Goal: Task Accomplishment & Management: Complete application form

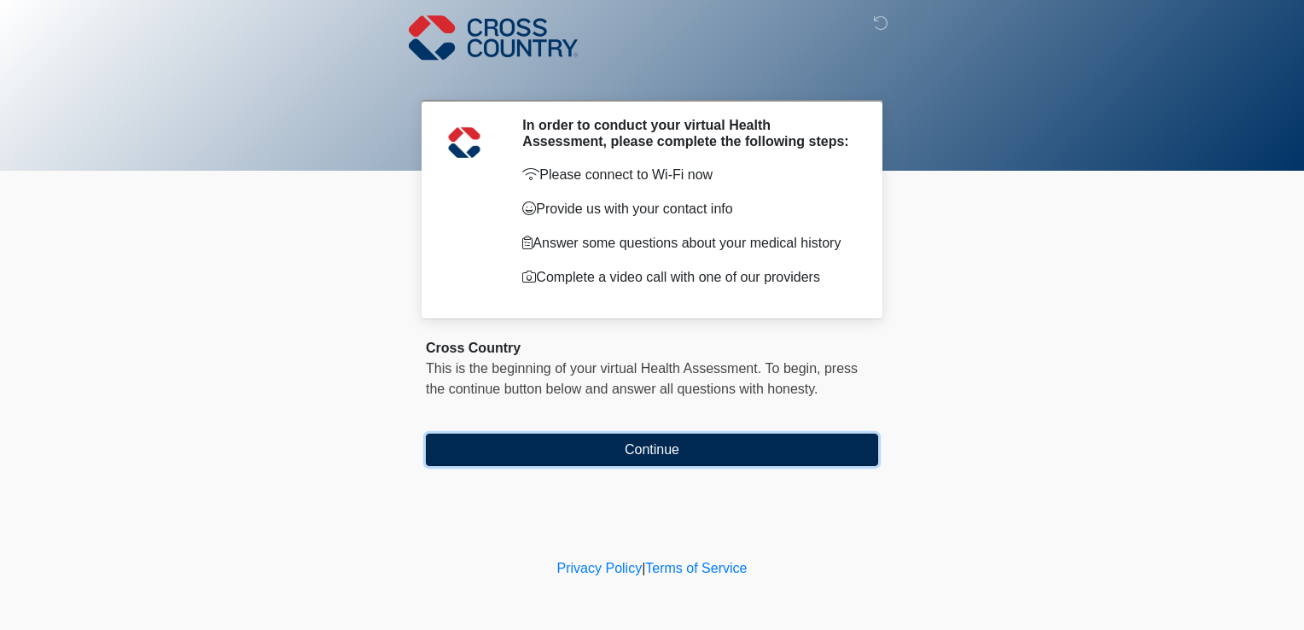
click at [638, 458] on button "Continue" at bounding box center [652, 450] width 452 height 32
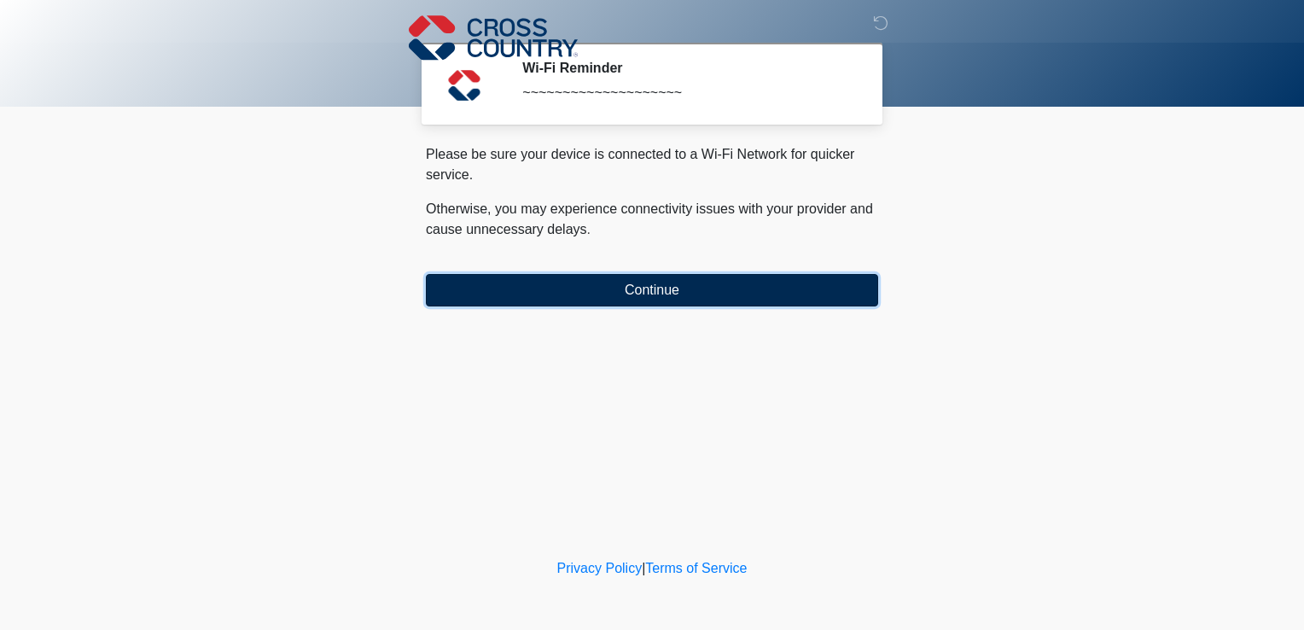
click at [580, 305] on button "Continue" at bounding box center [652, 290] width 452 height 32
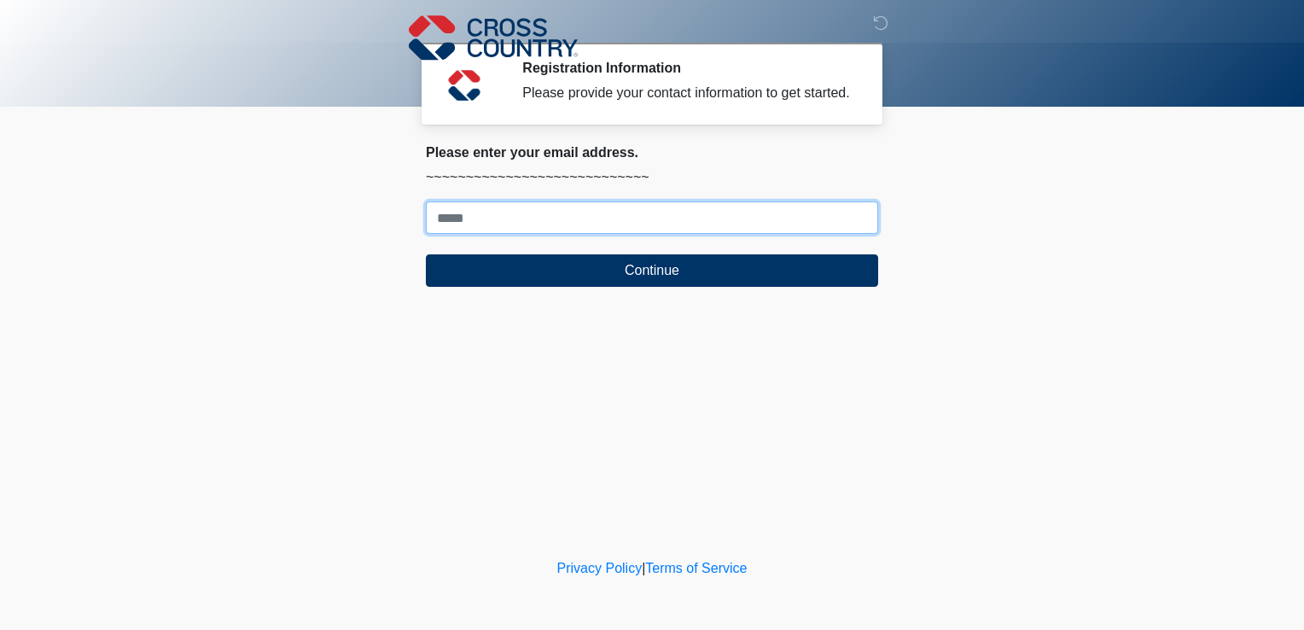
click at [452, 209] on input "Where should we email your response?" at bounding box center [652, 217] width 452 height 32
type input "**********"
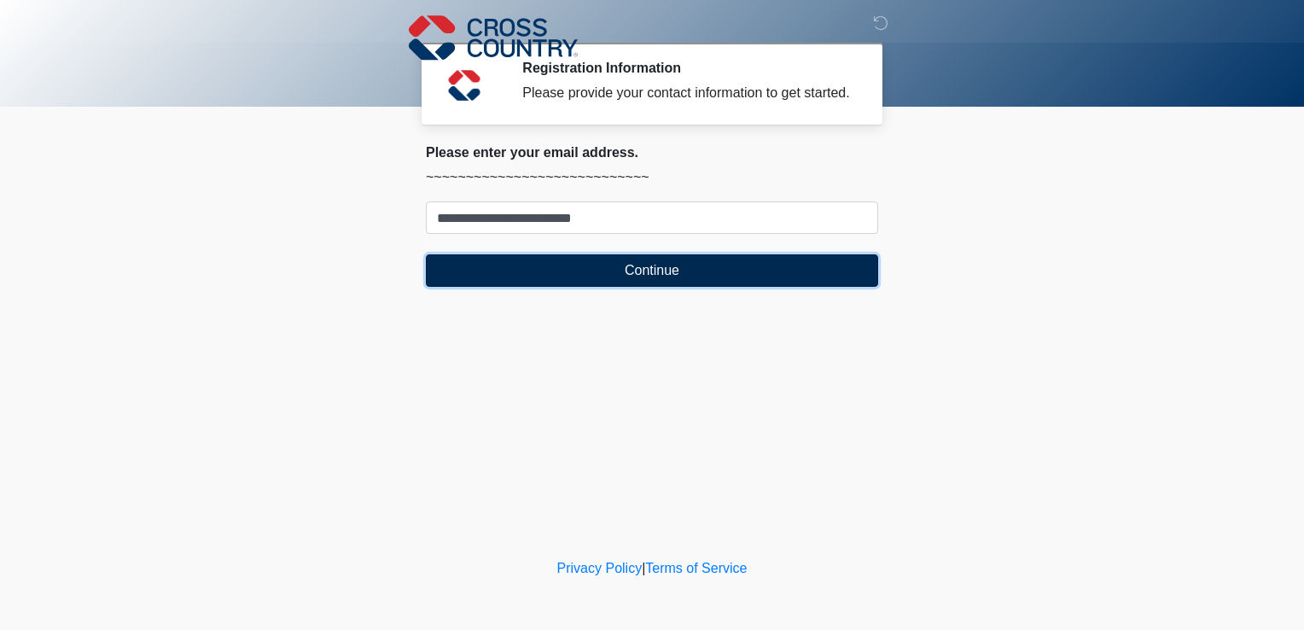
click at [460, 277] on button "Continue" at bounding box center [652, 270] width 452 height 32
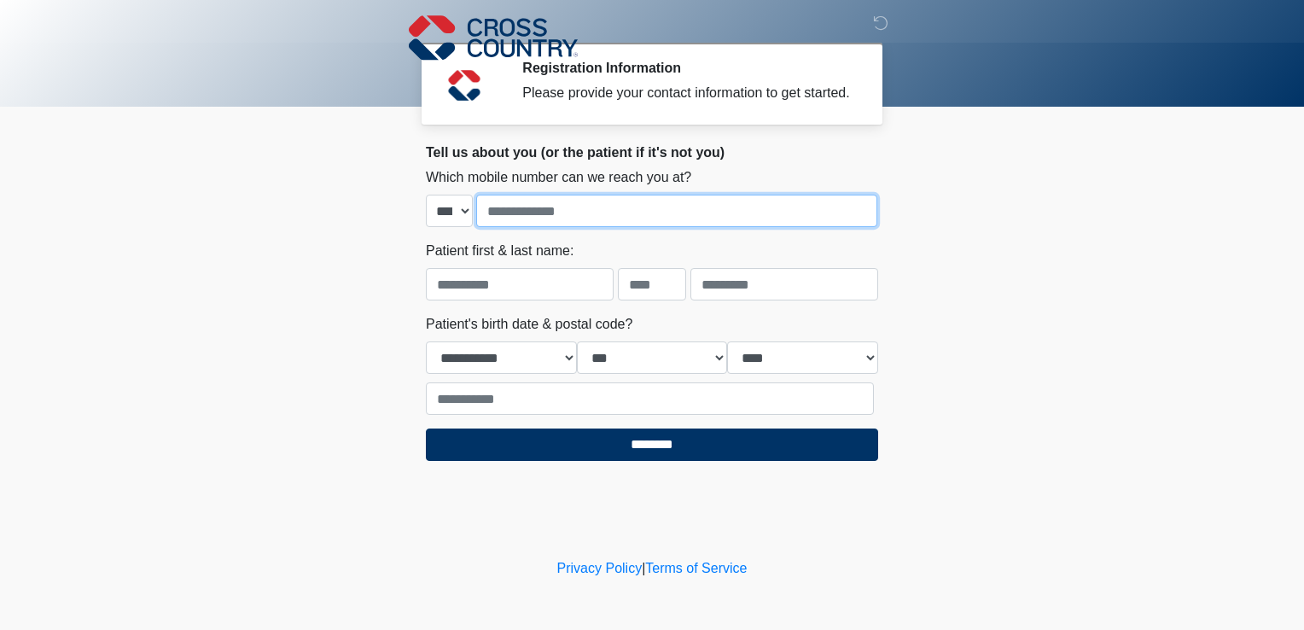
click at [534, 207] on input "tel" at bounding box center [676, 211] width 401 height 32
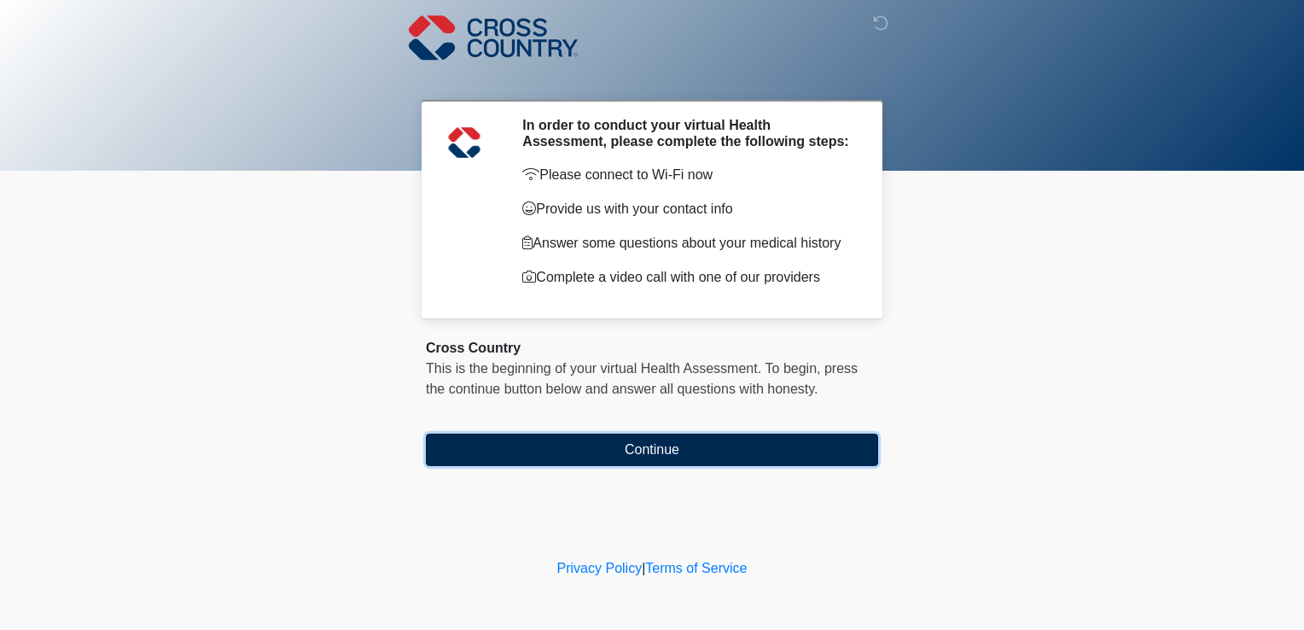
click at [542, 454] on button "Continue" at bounding box center [652, 450] width 452 height 32
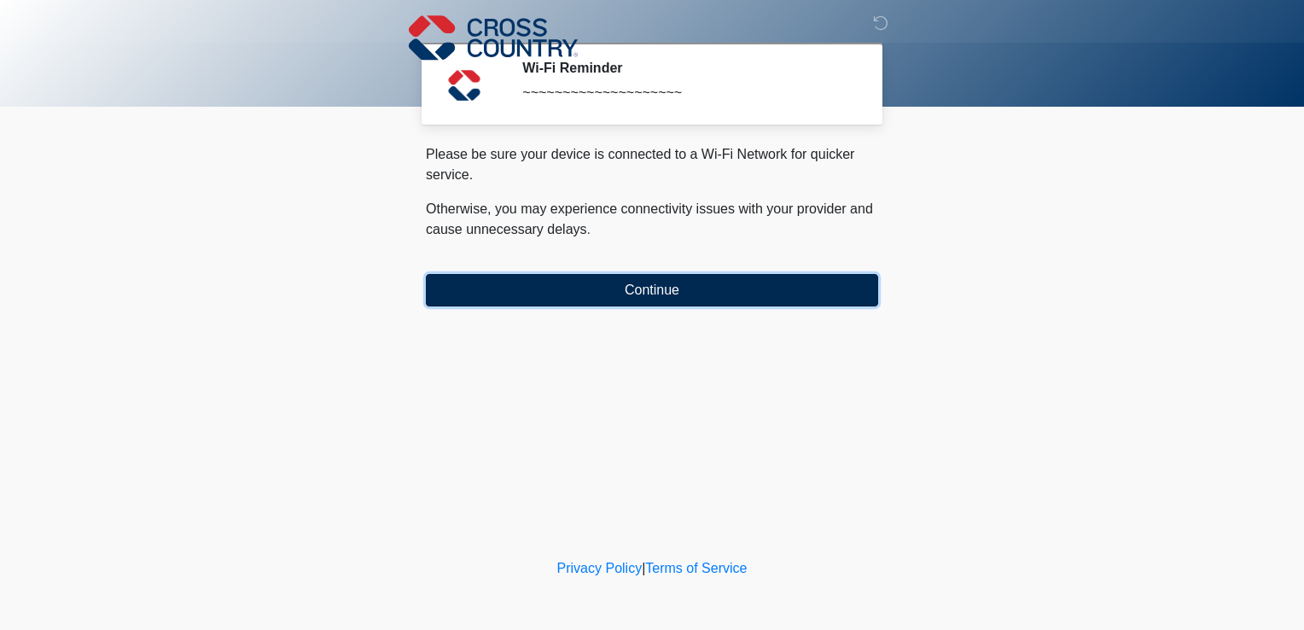
click at [449, 290] on button "Continue" at bounding box center [652, 290] width 452 height 32
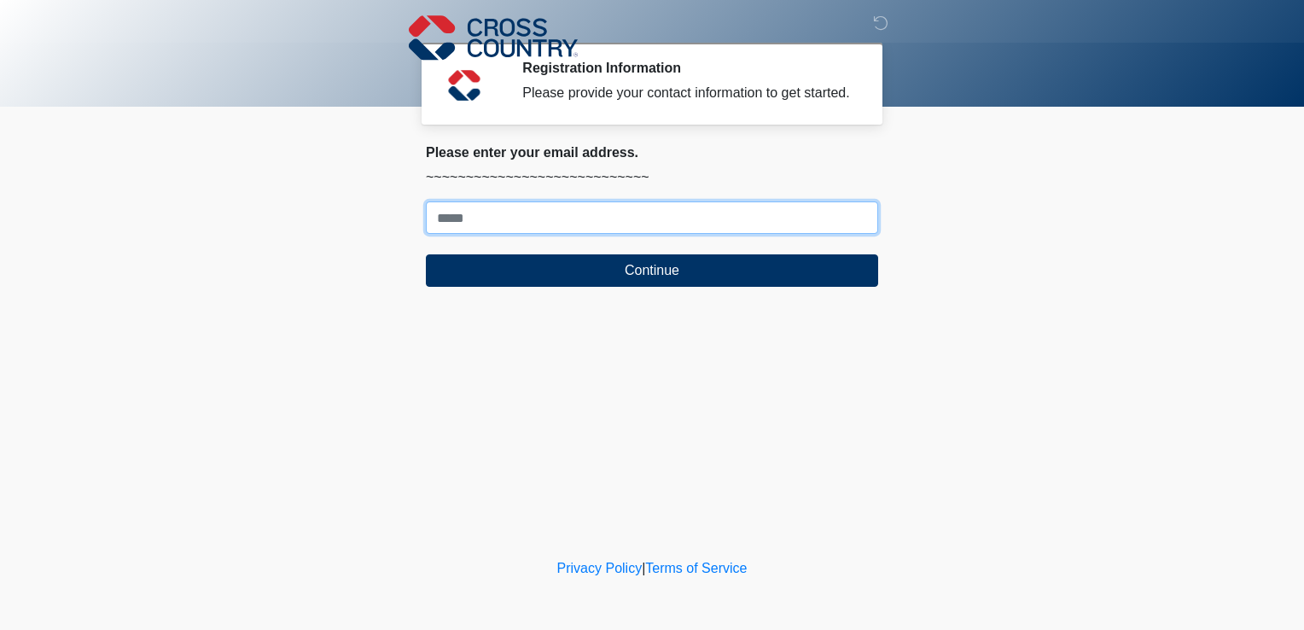
click at [450, 222] on input "Where should we email your response?" at bounding box center [652, 217] width 452 height 32
type input "**********"
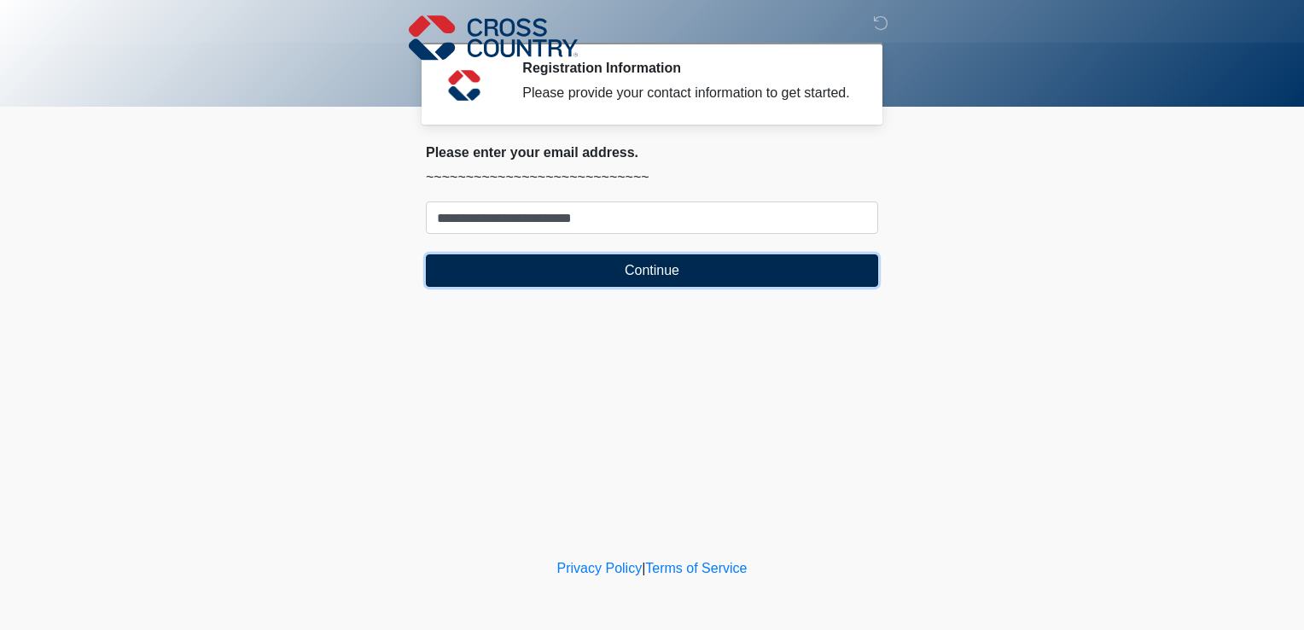
click at [468, 277] on button "Continue" at bounding box center [652, 270] width 452 height 32
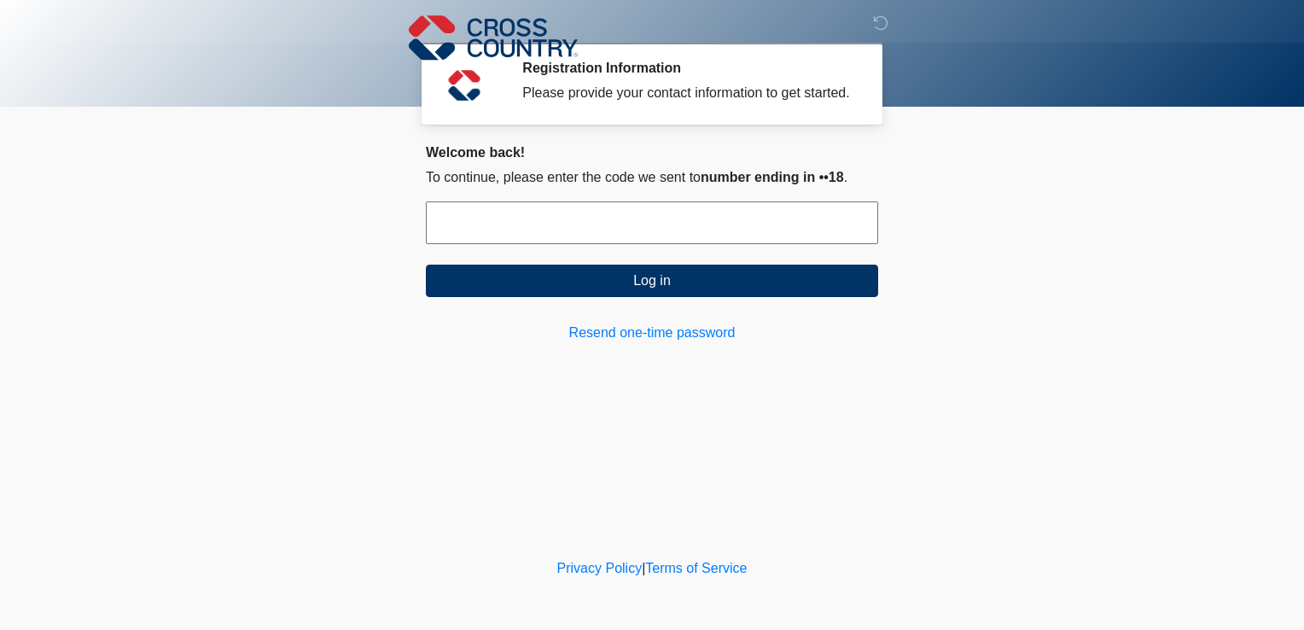
click at [500, 207] on input "text" at bounding box center [652, 222] width 452 height 43
type input "******"
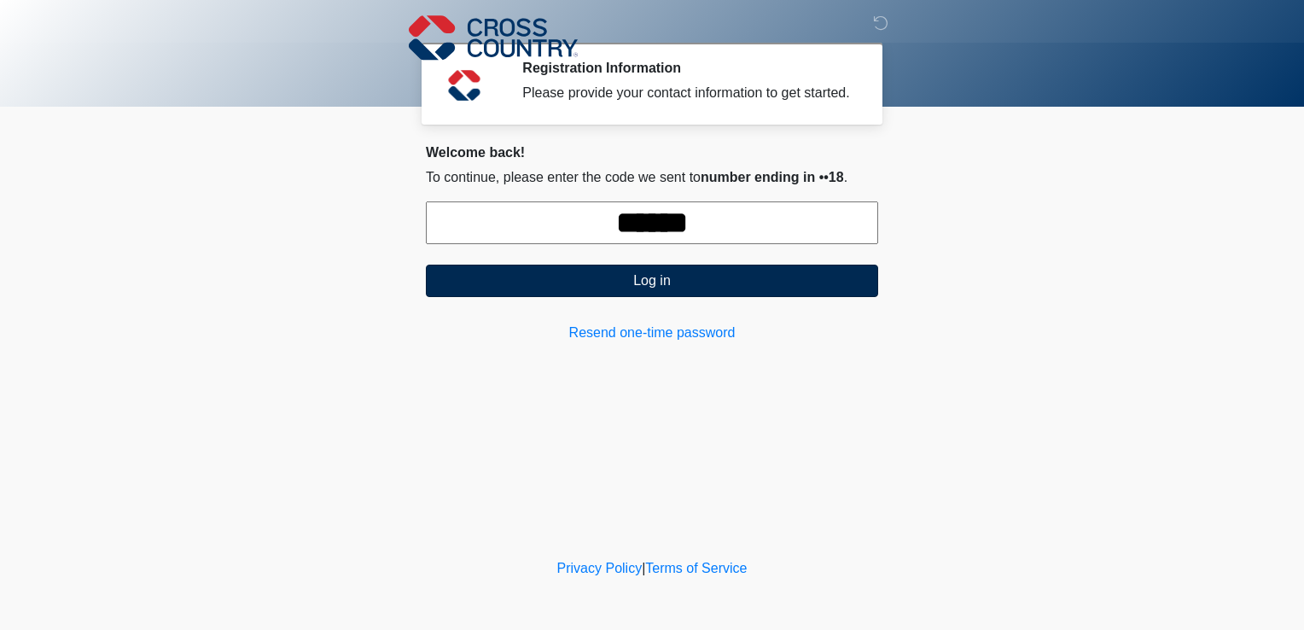
click at [610, 290] on button "Log in" at bounding box center [652, 281] width 452 height 32
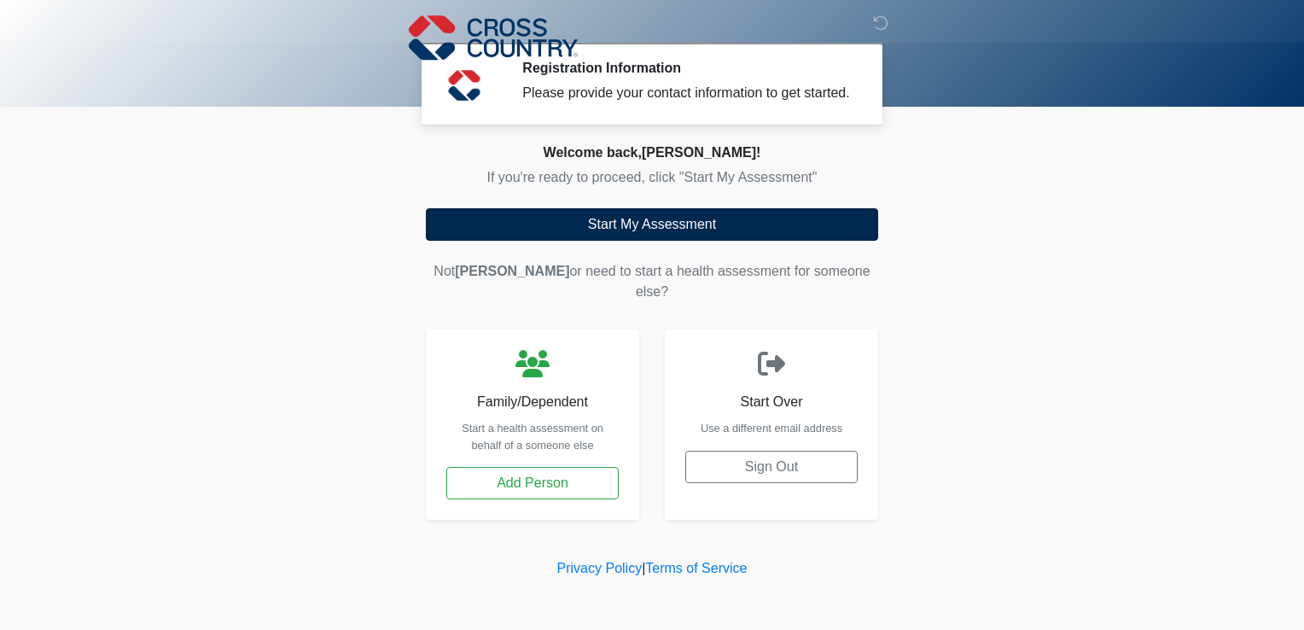
click at [484, 236] on button "Start My Assessment" at bounding box center [652, 224] width 452 height 32
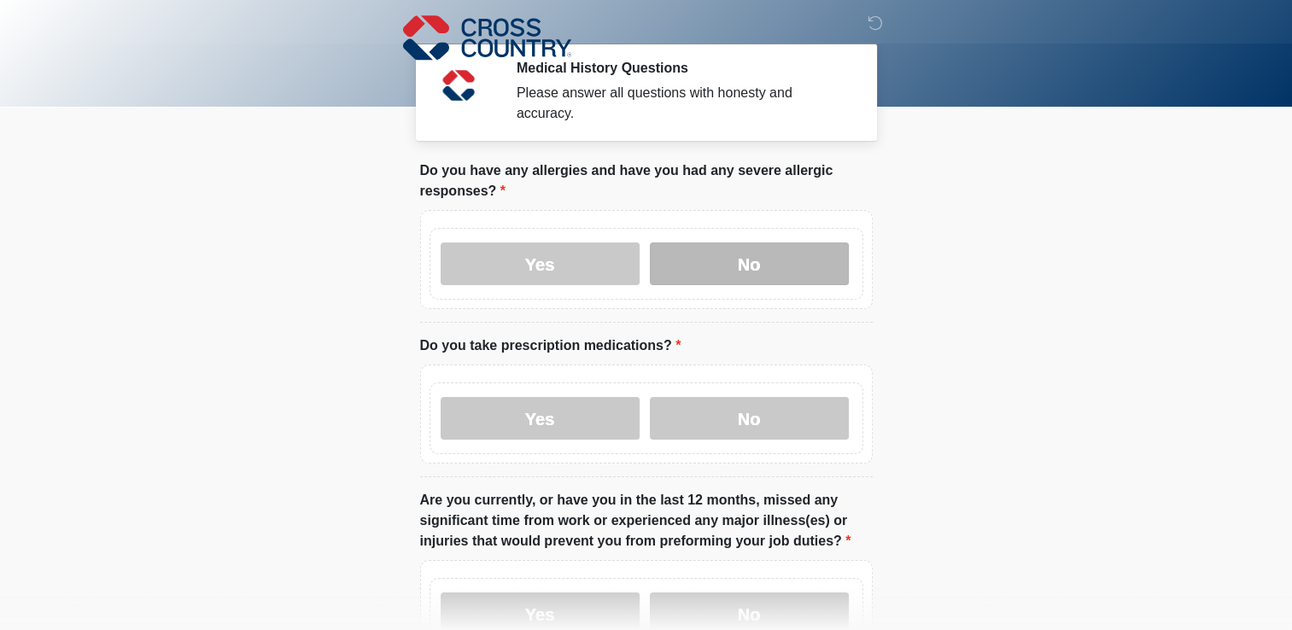
click at [755, 244] on label "No" at bounding box center [749, 263] width 199 height 43
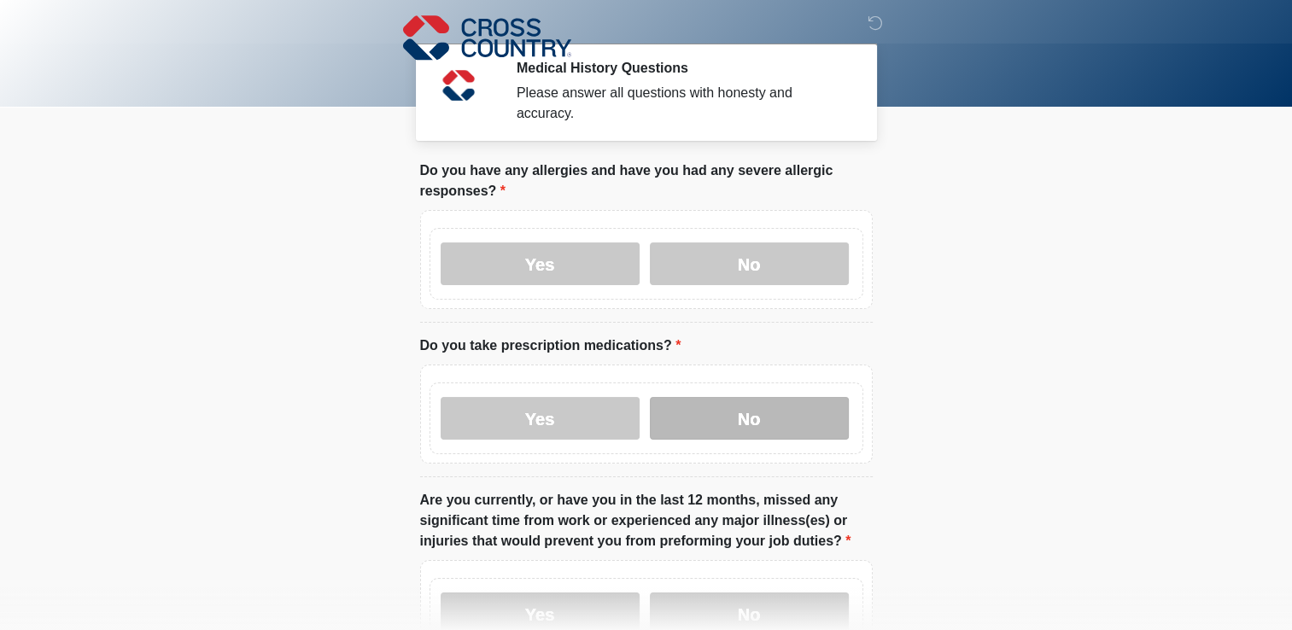
click at [744, 405] on label "No" at bounding box center [749, 418] width 199 height 43
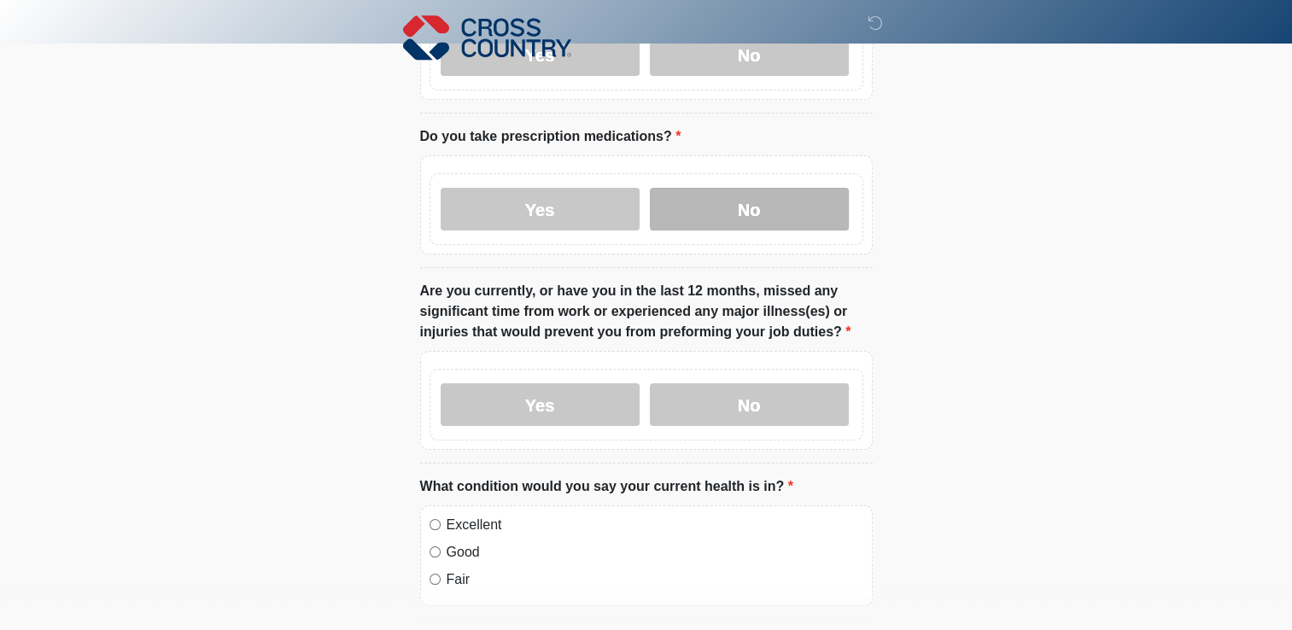
scroll to position [218, 0]
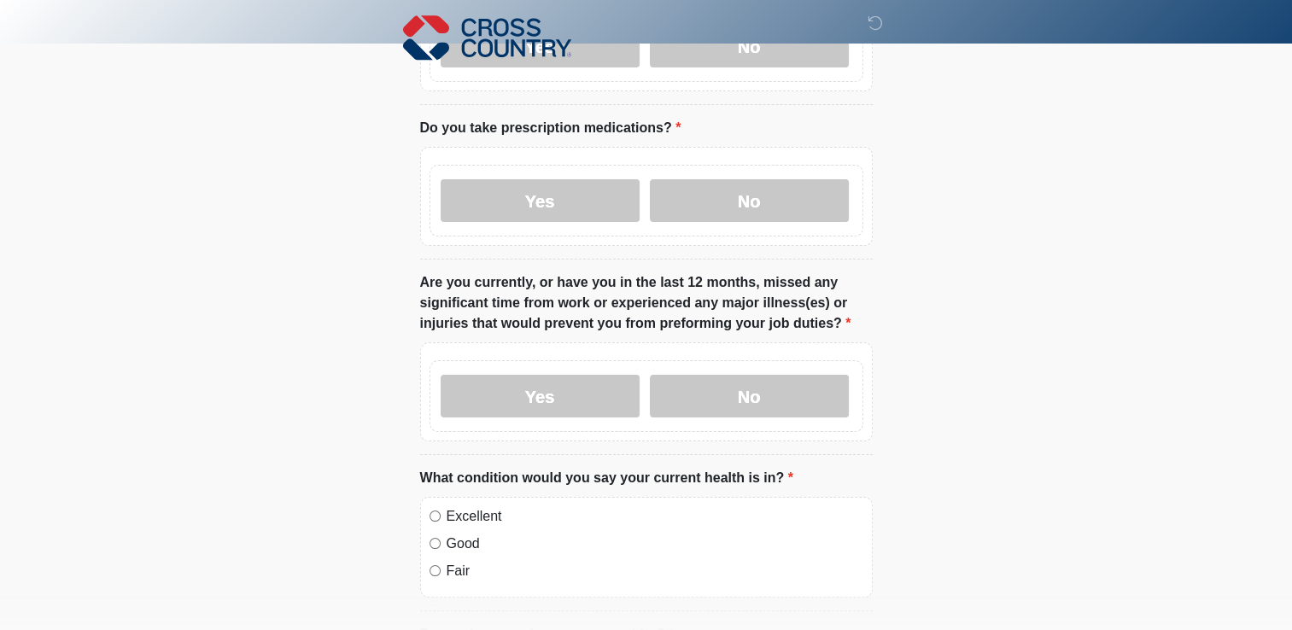
click at [109, 306] on body "‎ ‎ ‎ Medical History Questions Please answer all questions with honesty and ac…" at bounding box center [646, 97] width 1292 height 630
click at [593, 386] on label "Yes" at bounding box center [539, 396] width 199 height 43
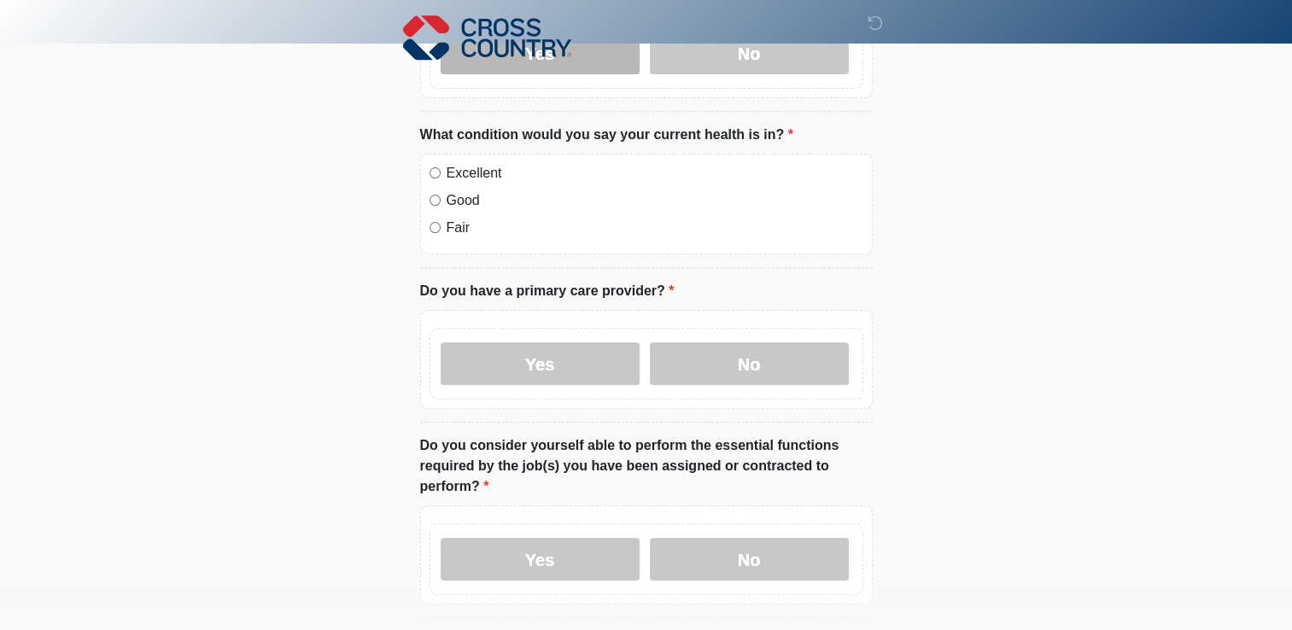
scroll to position [567, 0]
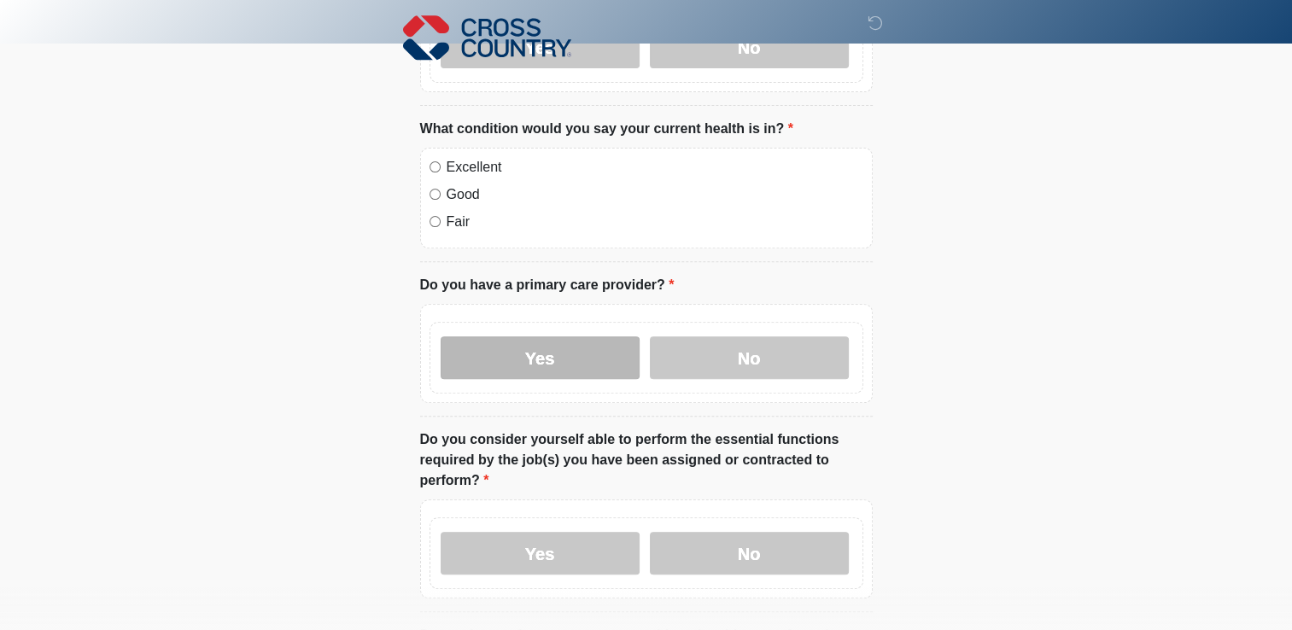
click at [558, 355] on label "Yes" at bounding box center [539, 357] width 199 height 43
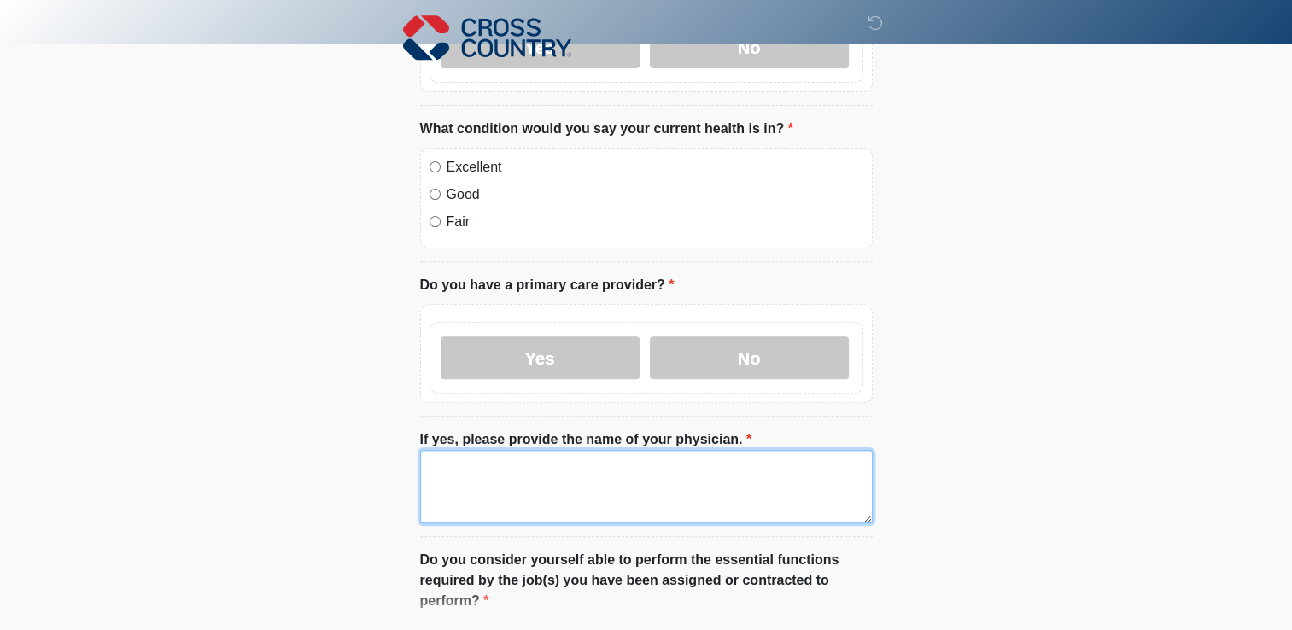
click at [722, 469] on textarea "If yes, please provide the name of your physician." at bounding box center [646, 486] width 452 height 73
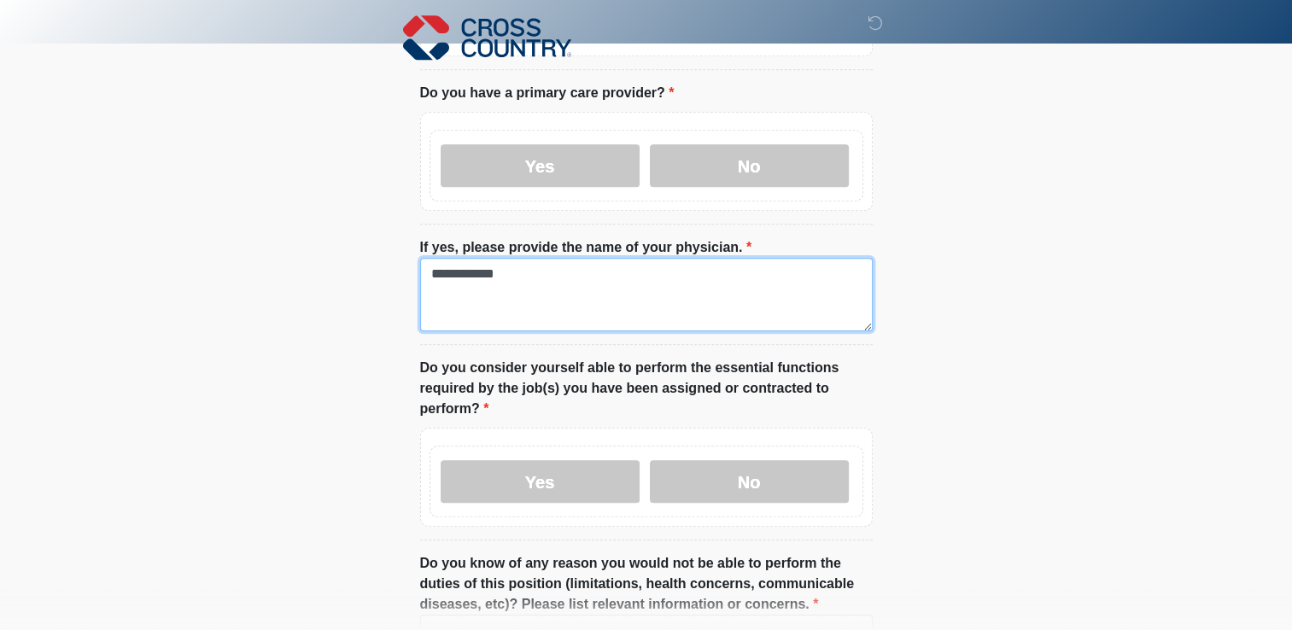
scroll to position [762, 0]
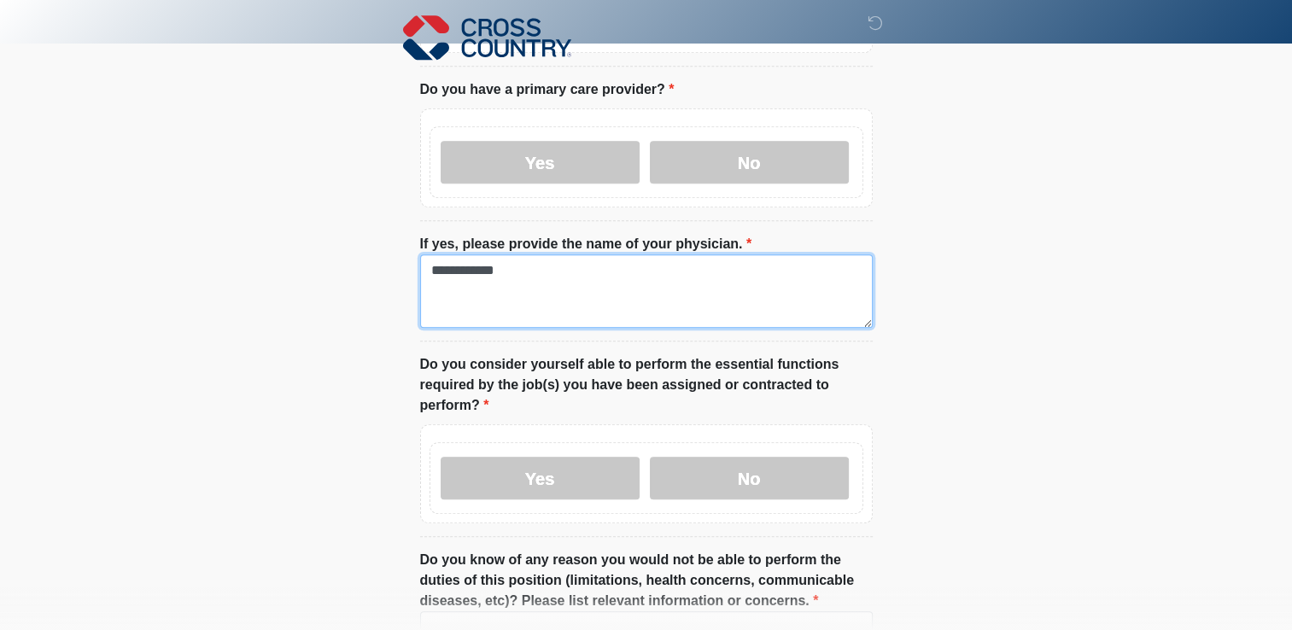
type textarea "**********"
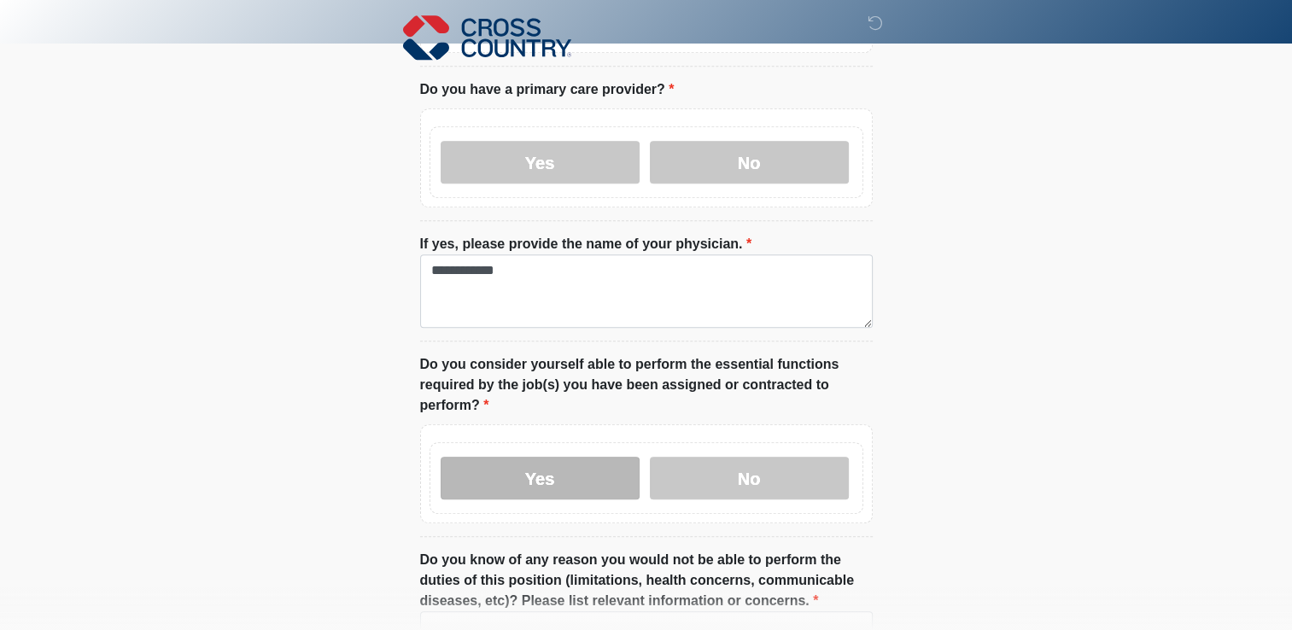
click at [543, 468] on label "Yes" at bounding box center [539, 478] width 199 height 43
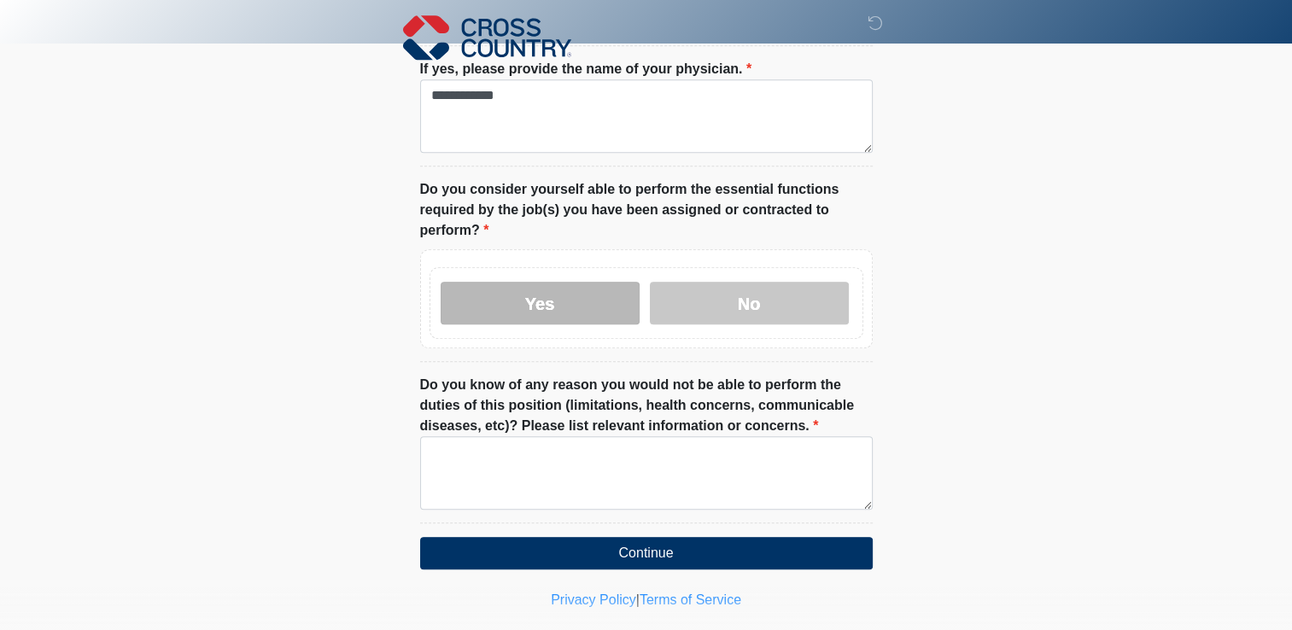
scroll to position [946, 0]
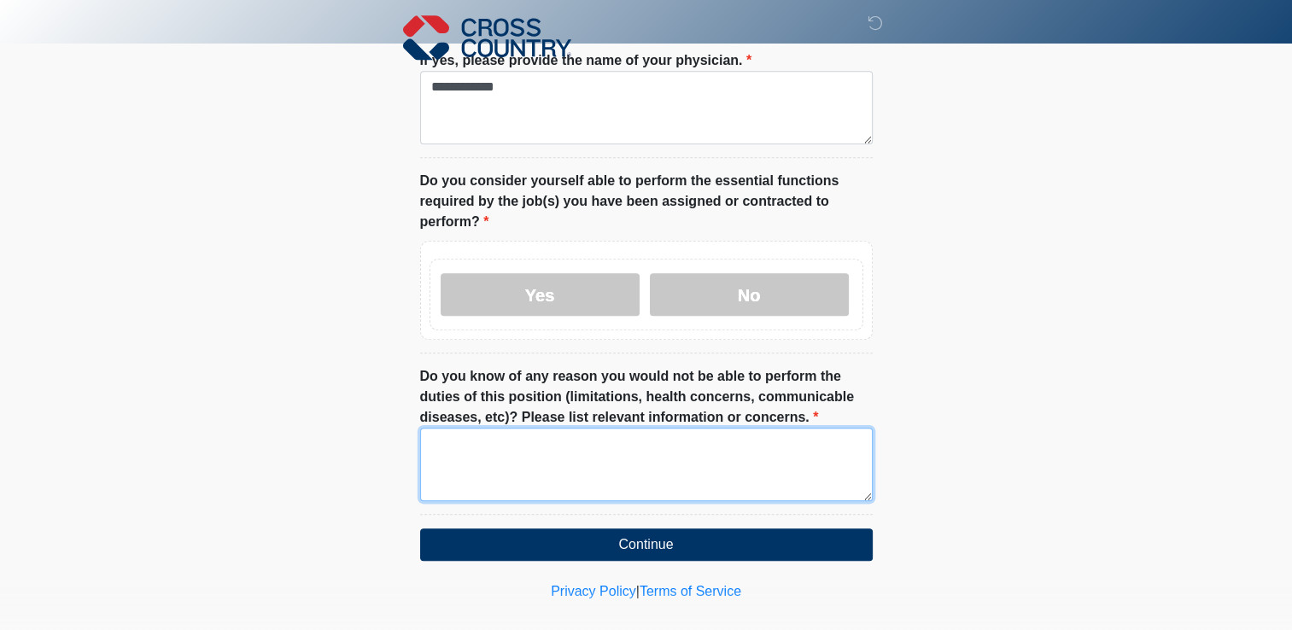
click at [720, 443] on textarea "Do you know of any reason you would not be able to perform the duties of this p…" at bounding box center [646, 464] width 452 height 73
type textarea "**"
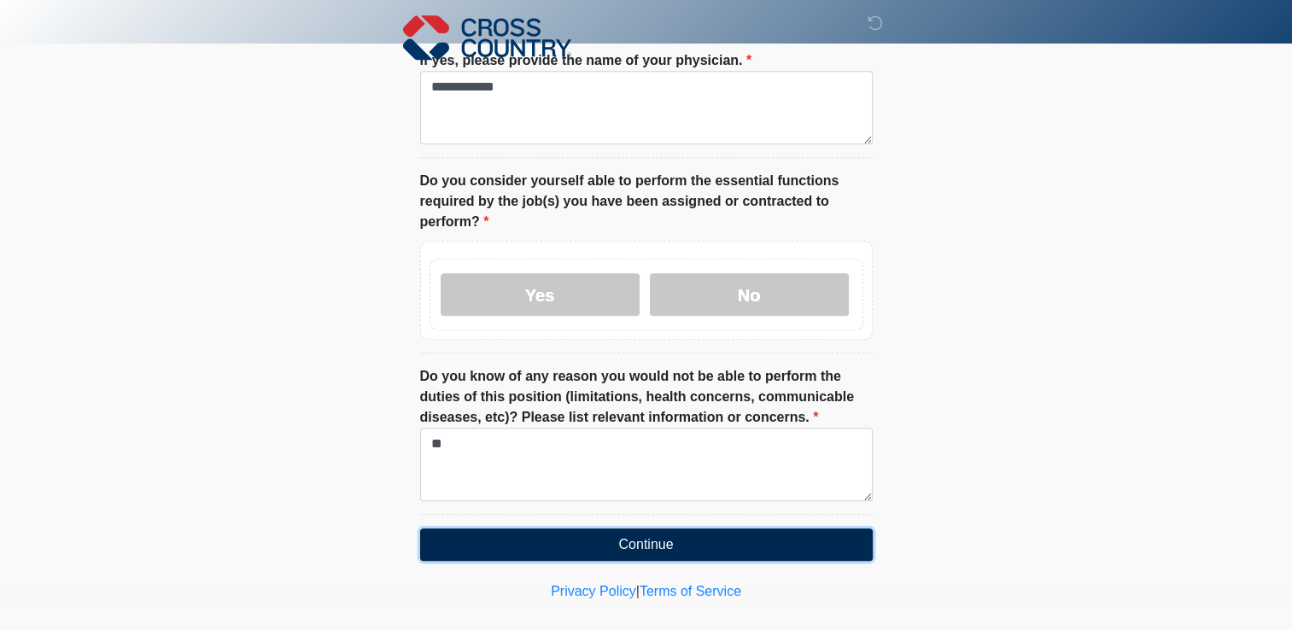
click at [645, 534] on button "Continue" at bounding box center [646, 544] width 452 height 32
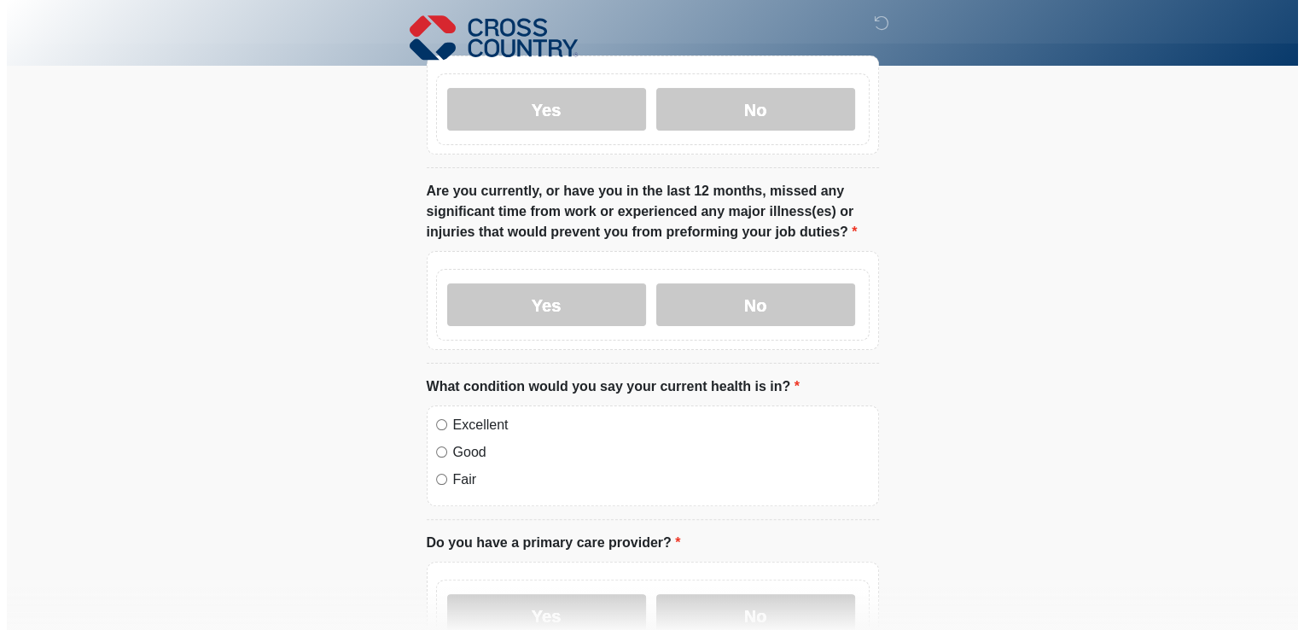
scroll to position [0, 0]
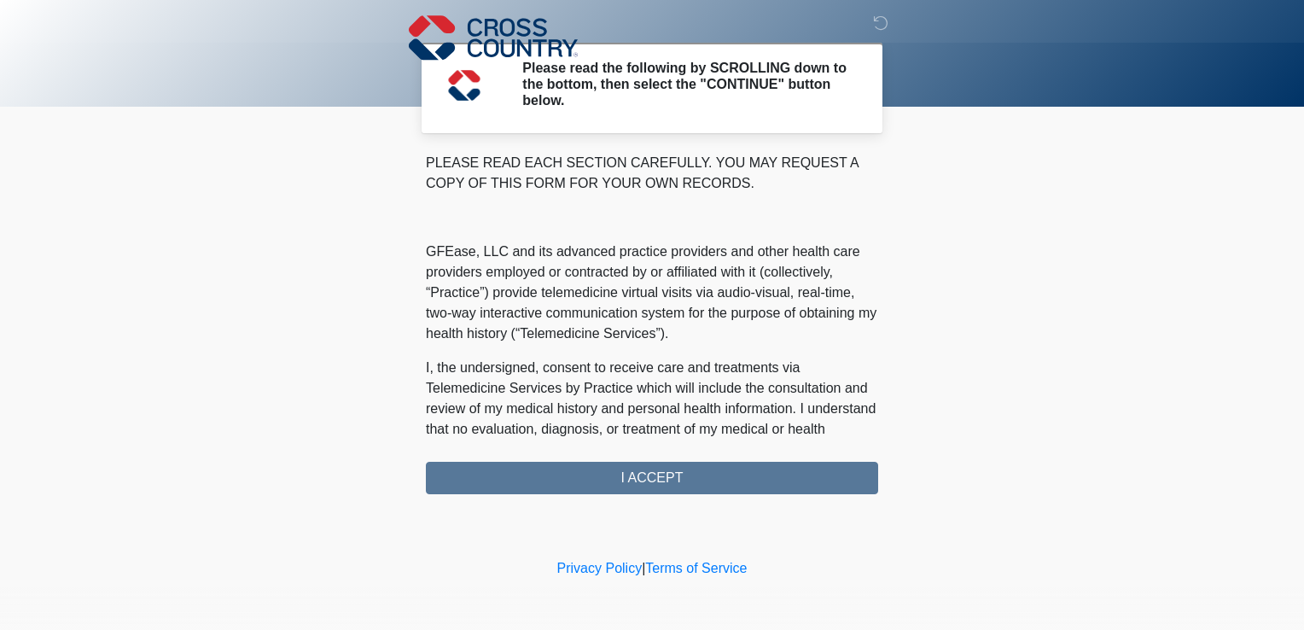
click at [700, 501] on div "‎ ‎ ‎ Please read the following by SCROLLING down to the bottom, then select th…" at bounding box center [652, 277] width 512 height 521
click at [636, 478] on div "PLEASE READ EACH SECTION CAREFULLY. YOU MAY REQUEST A COPY OF THIS FORM FOR YOU…" at bounding box center [652, 323] width 452 height 341
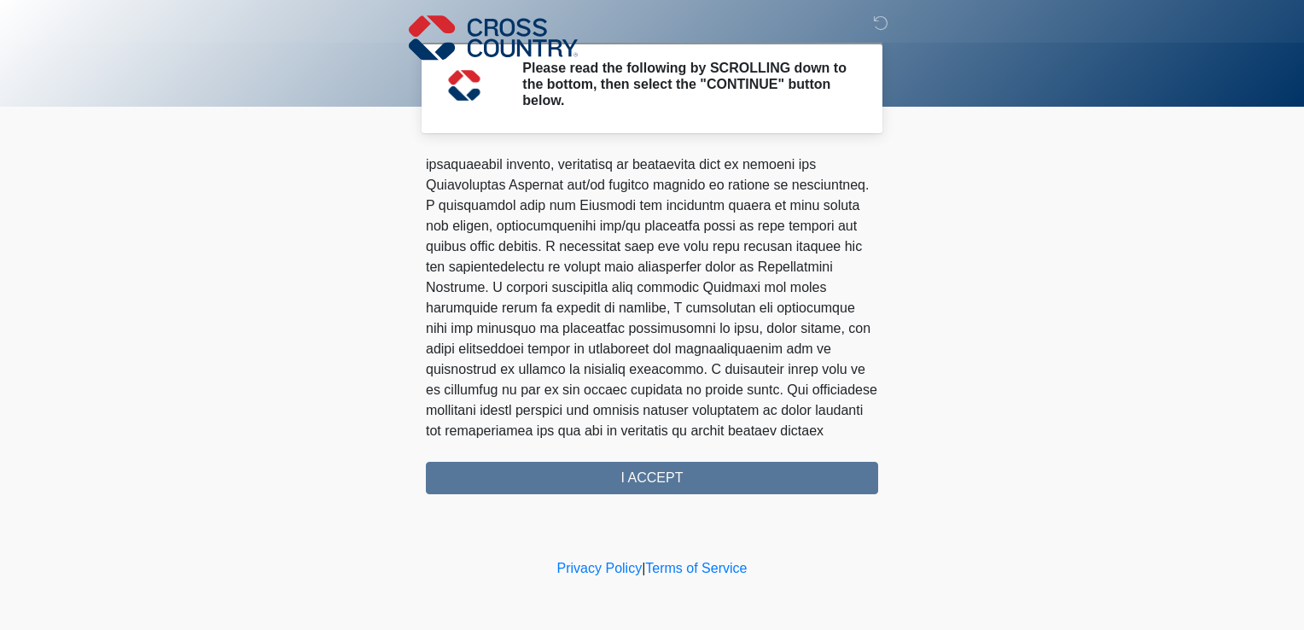
scroll to position [1076, 0]
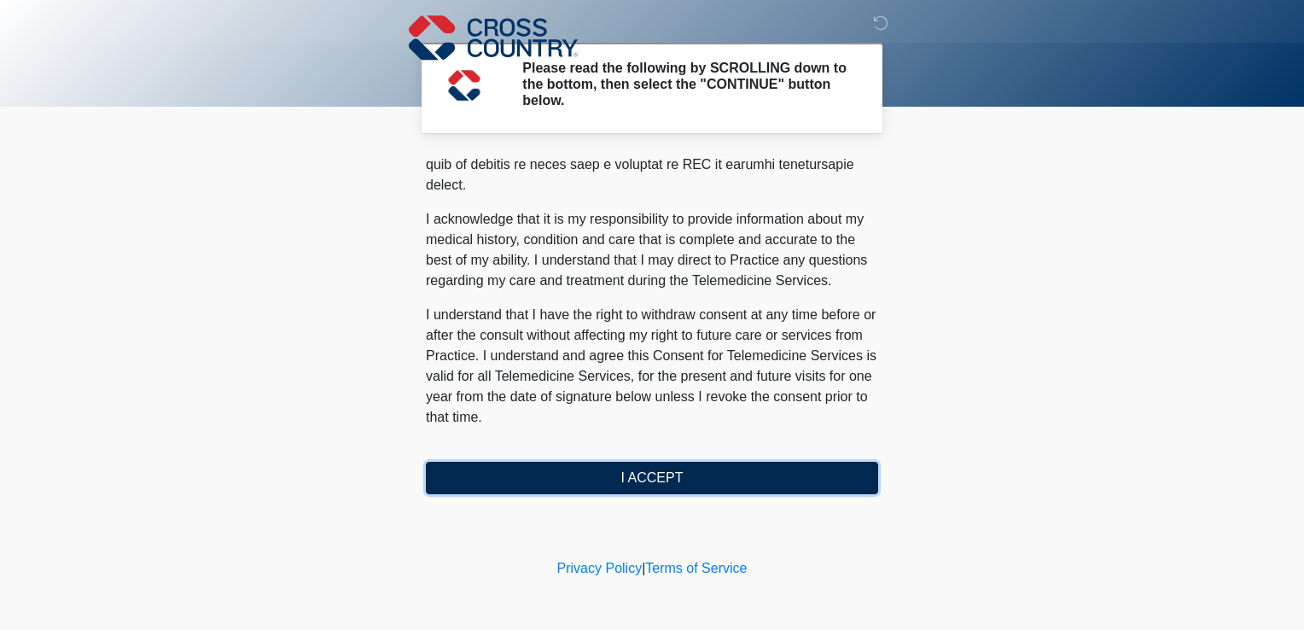
click at [651, 475] on button "I ACCEPT" at bounding box center [652, 478] width 452 height 32
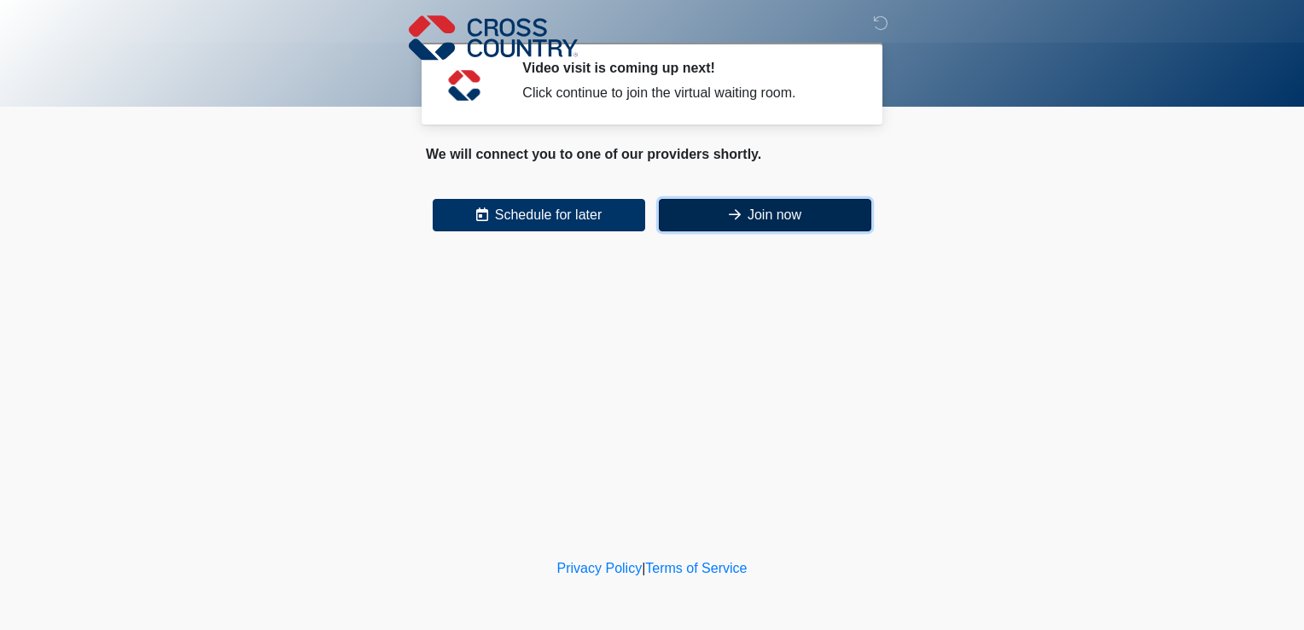
click at [772, 228] on button "Join now" at bounding box center [765, 215] width 213 height 32
